Goal: Check status

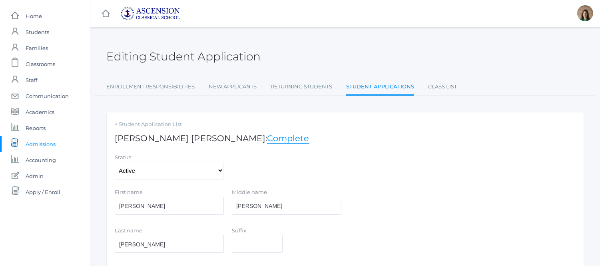
click at [46, 146] on span "Admissions" at bounding box center [41, 144] width 30 height 16
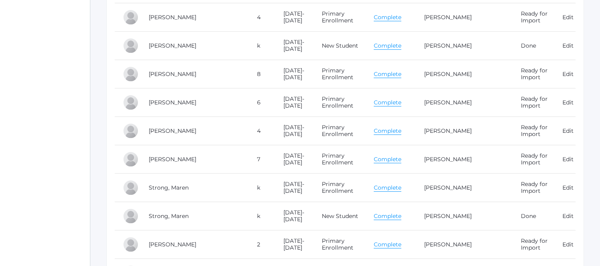
scroll to position [4220, 0]
click at [393, 190] on link "Complete" at bounding box center [388, 188] width 28 height 8
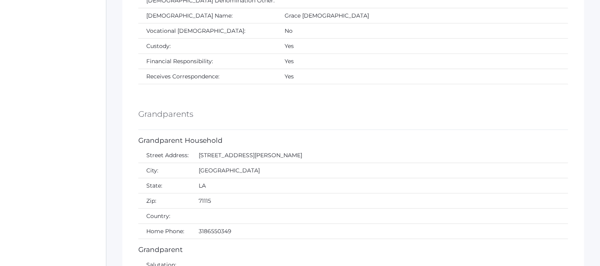
scroll to position [1777, 0]
